Goal: Check status: Check status

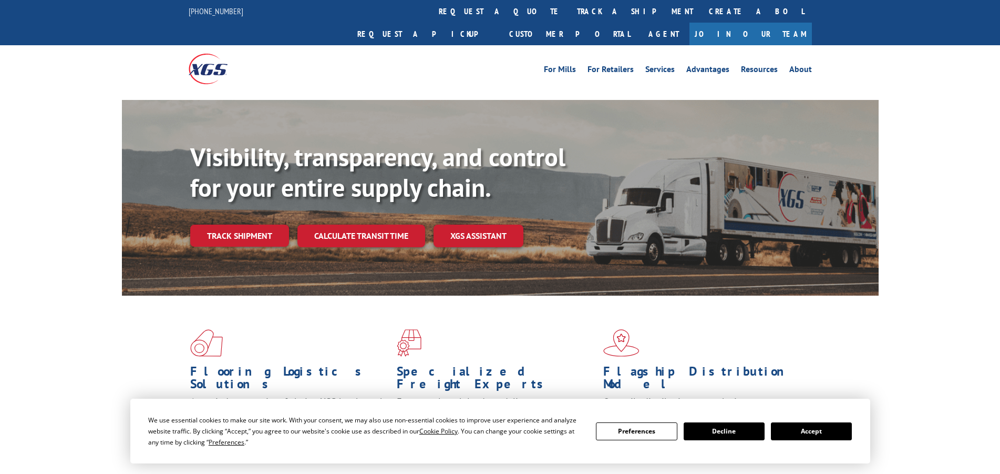
click at [569, 10] on link "track a shipment" at bounding box center [635, 11] width 132 height 23
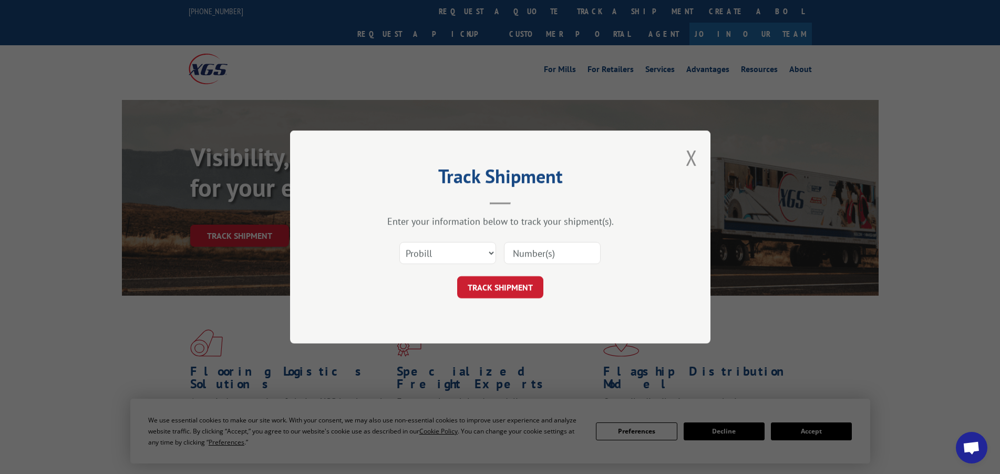
click at [529, 251] on input at bounding box center [552, 253] width 97 height 22
type input "17667768"
click at [512, 294] on button "TRACK SHIPMENT" at bounding box center [500, 287] width 86 height 22
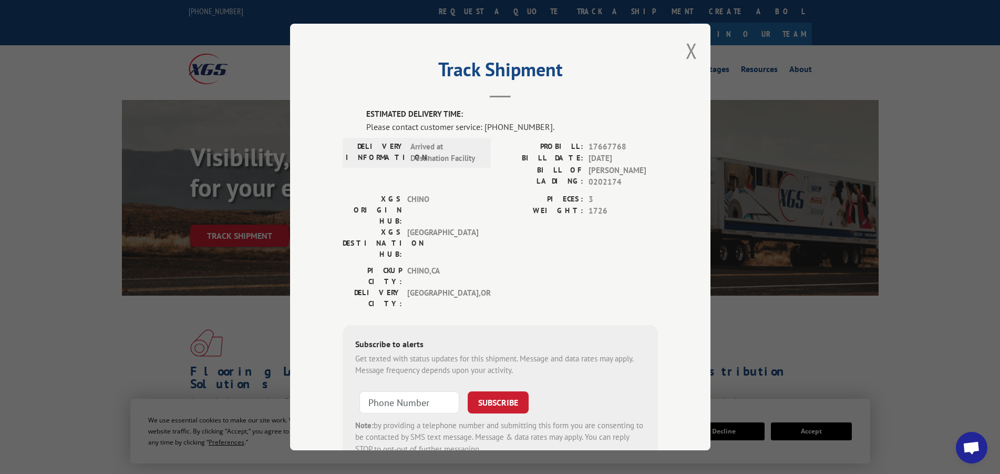
click at [690, 49] on button "Close modal" at bounding box center [692, 51] width 12 height 28
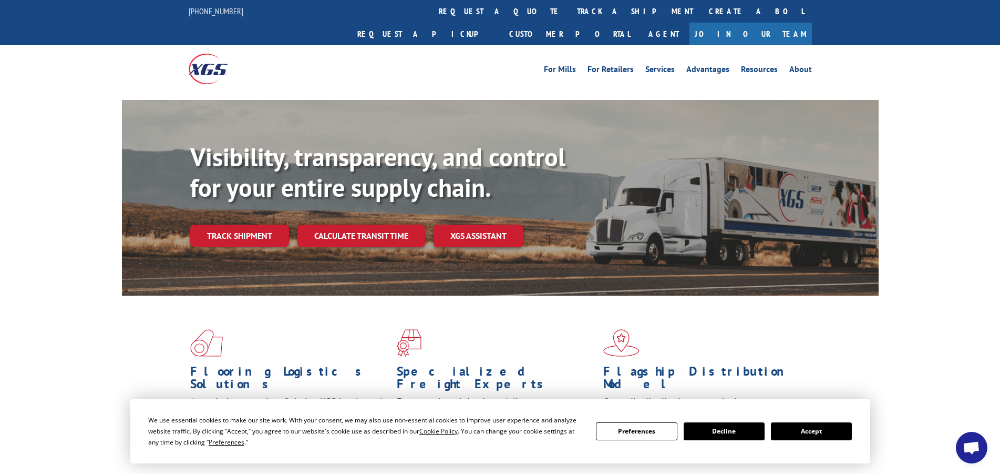
click at [569, 14] on link "track a shipment" at bounding box center [635, 11] width 132 height 23
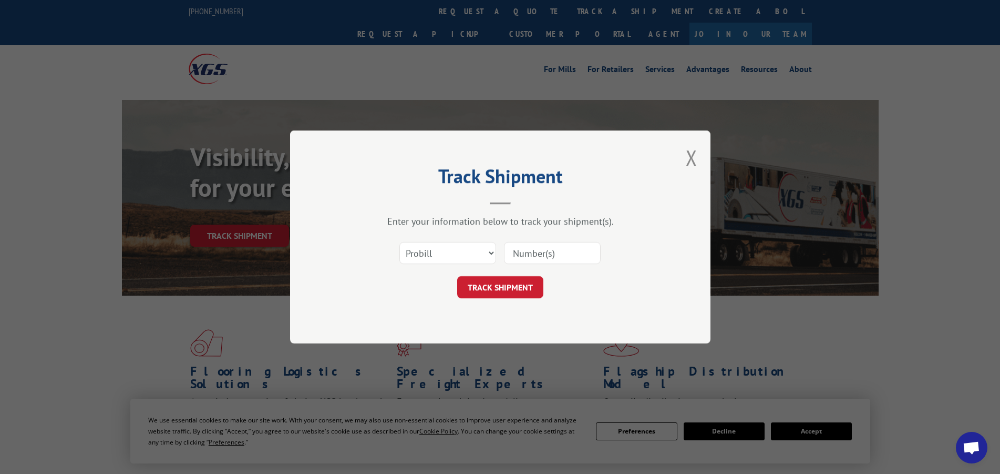
click at [537, 258] on input at bounding box center [552, 253] width 97 height 22
type input "17668803"
click button "TRACK SHIPMENT" at bounding box center [500, 287] width 86 height 22
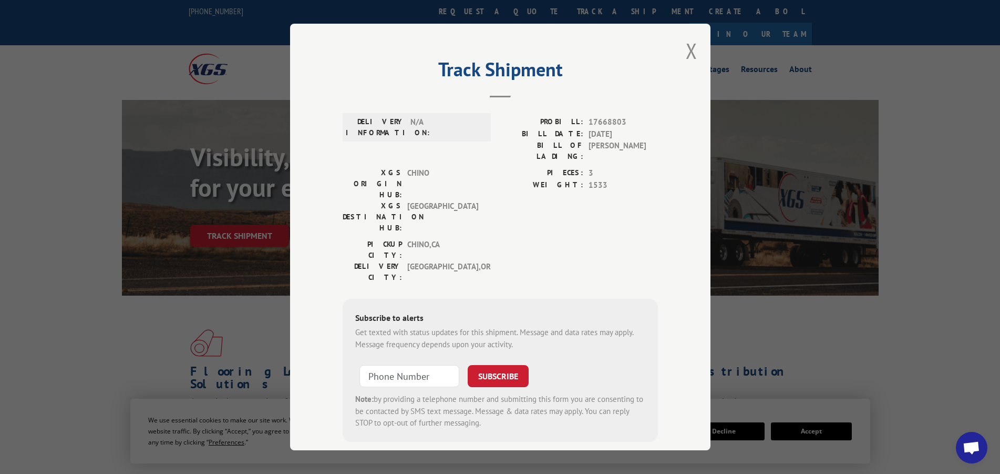
click at [680, 50] on div "Track Shipment DELIVERY INFORMATION: N/A PROBILL: 17668803 BILL DATE: [DATE] BI…" at bounding box center [500, 237] width 420 height 426
click at [686, 50] on button "Close modal" at bounding box center [692, 51] width 12 height 28
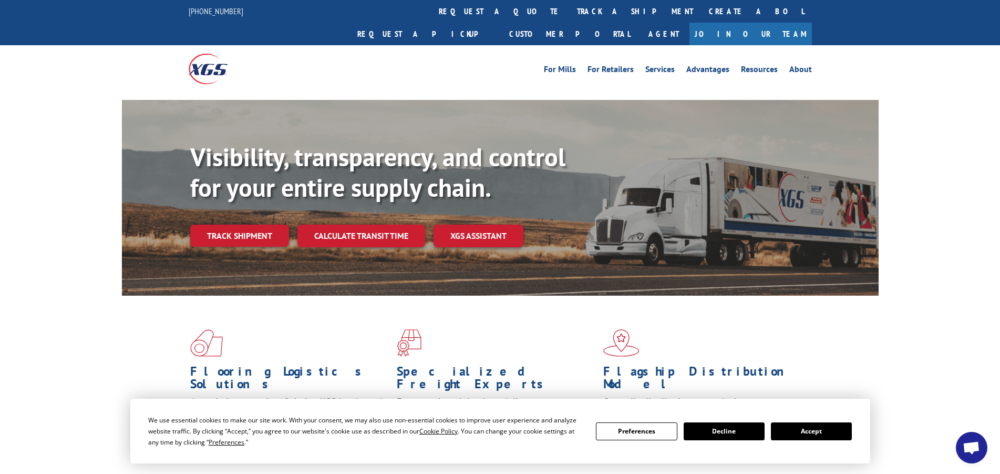
click at [701, 11] on link "Create a BOL" at bounding box center [756, 11] width 111 height 23
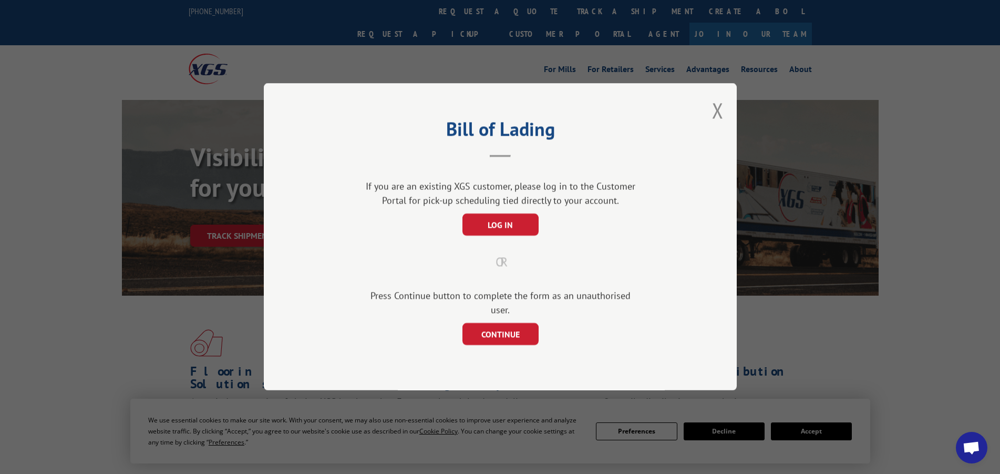
click at [712, 117] on button "Close modal" at bounding box center [718, 110] width 12 height 28
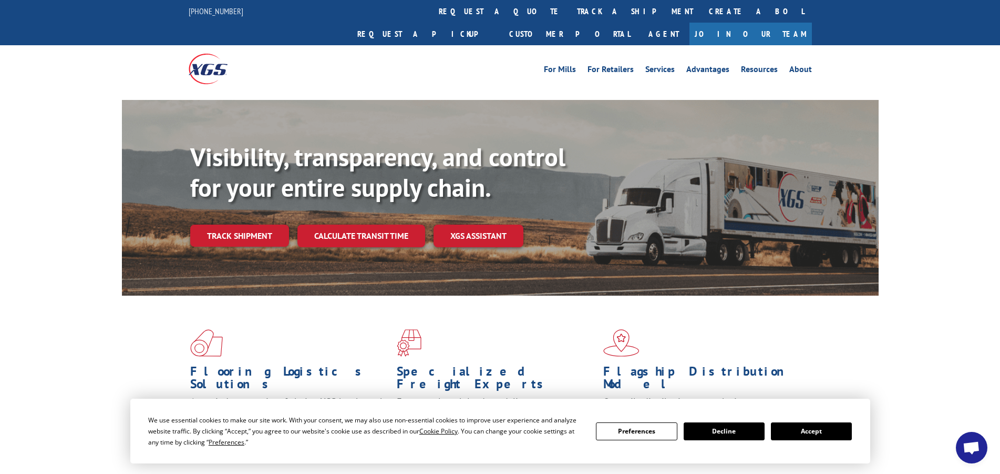
click at [569, 7] on link "track a shipment" at bounding box center [635, 11] width 132 height 23
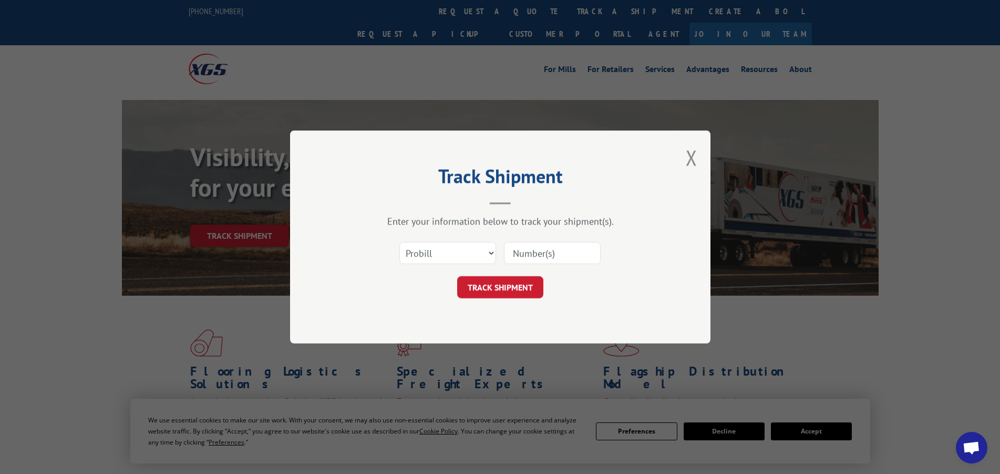
drag, startPoint x: 530, startPoint y: 203, endPoint x: 502, endPoint y: 236, distance: 42.9
drag, startPoint x: 502, startPoint y: 236, endPoint x: 520, endPoint y: 250, distance: 22.4
click at [520, 250] on input at bounding box center [552, 253] width 97 height 22
type input "17688487"
click at [488, 287] on button "TRACK SHIPMENT" at bounding box center [500, 287] width 86 height 22
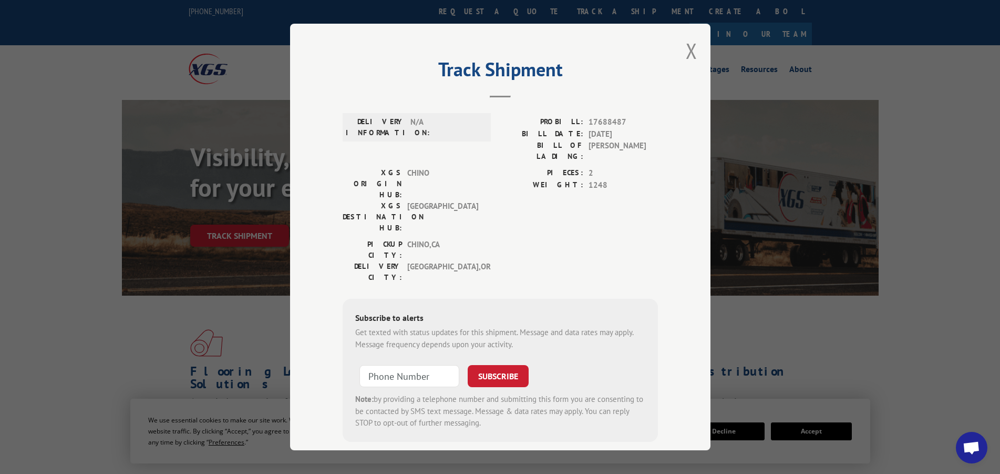
click at [688, 52] on button "Close modal" at bounding box center [692, 51] width 12 height 28
